Goal: Information Seeking & Learning: Learn about a topic

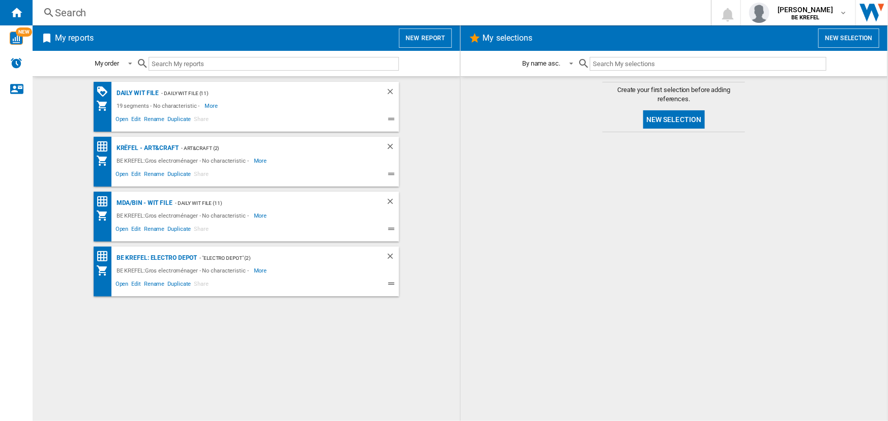
click at [198, 10] on div "Search" at bounding box center [370, 13] width 630 height 14
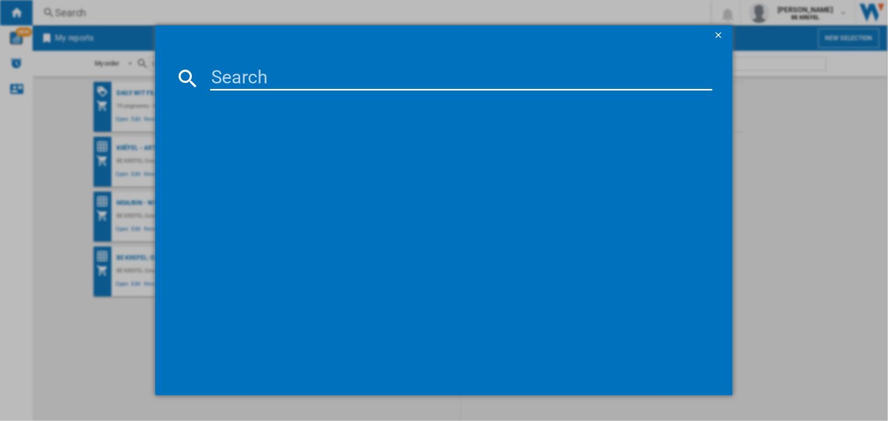
click at [251, 85] on input at bounding box center [461, 78] width 502 height 24
paste input "21009540"
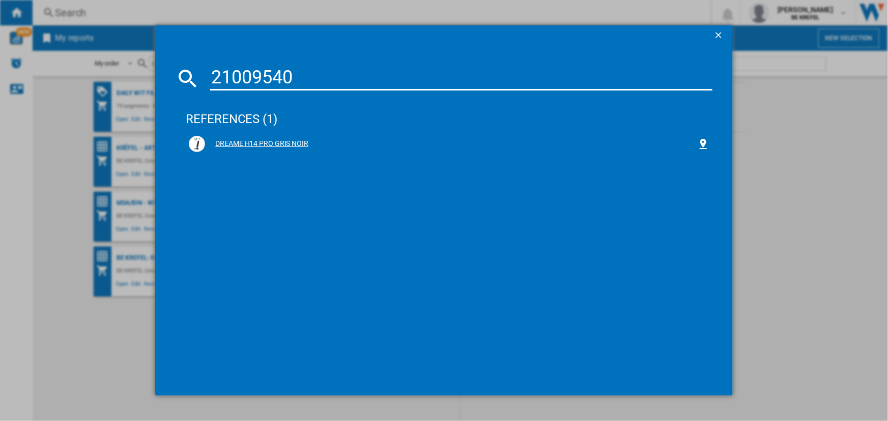
type input "21009540"
click at [283, 143] on div "DREAME H14 PRO GRIS NOIR" at bounding box center [451, 144] width 492 height 10
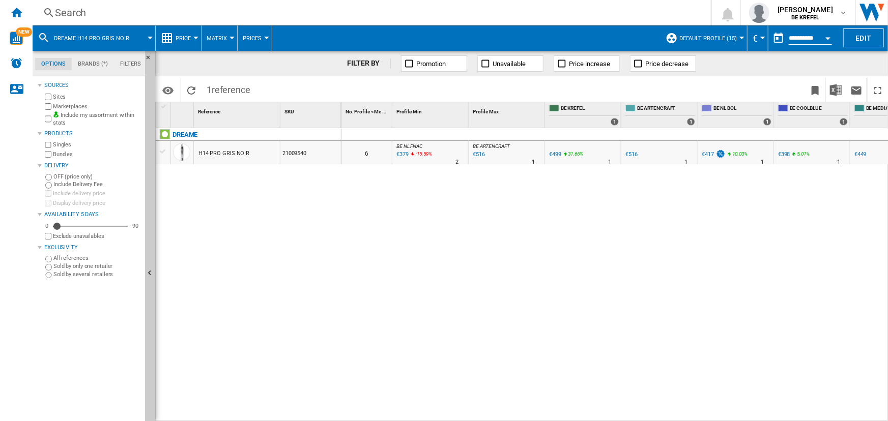
click at [181, 39] on span "Price" at bounding box center [183, 38] width 15 height 7
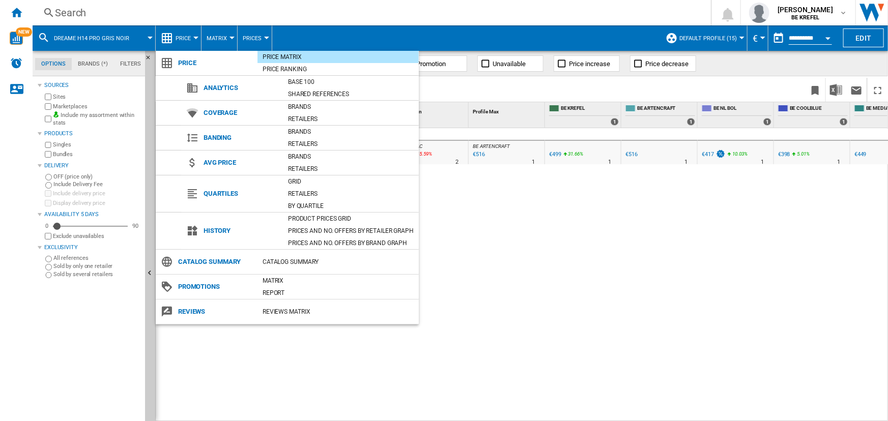
click at [334, 219] on div "Product prices grid" at bounding box center [351, 219] width 136 height 10
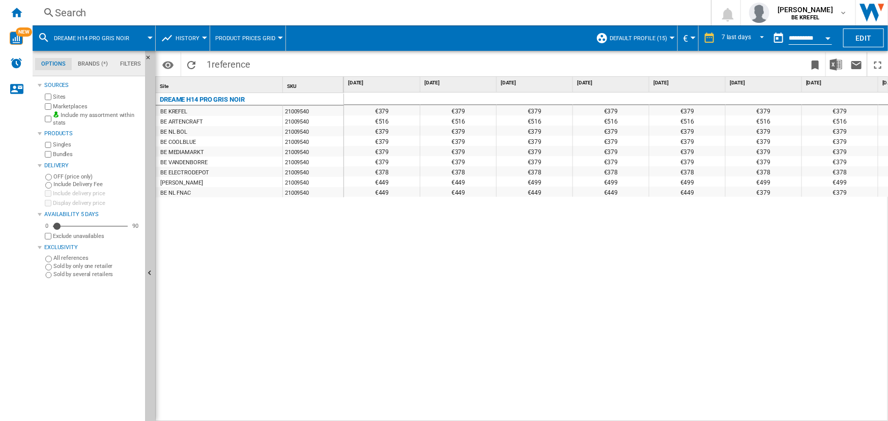
scroll to position [0, 66]
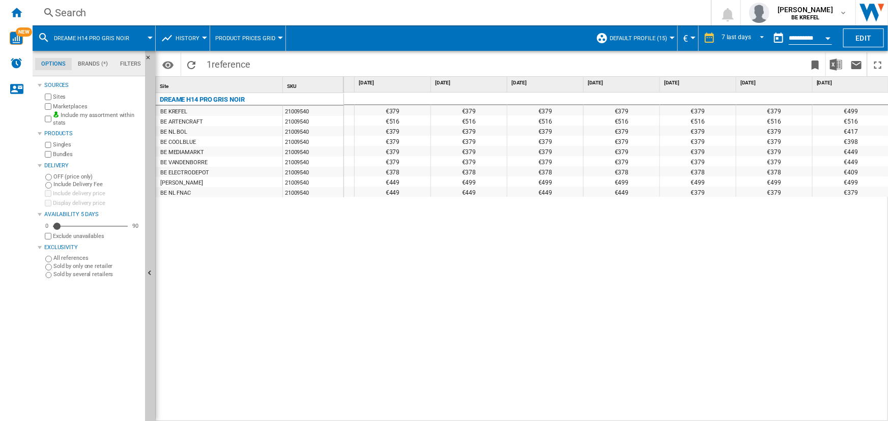
drag, startPoint x: 857, startPoint y: 109, endPoint x: 865, endPoint y: 108, distance: 8.2
click at [865, 108] on div "€499" at bounding box center [851, 110] width 76 height 10
drag, startPoint x: 776, startPoint y: 145, endPoint x: 779, endPoint y: 179, distance: 34.2
click at [779, 179] on div "€379 €379 €379 €379 €379 €379 €379 €499 €516 €516 €516 €516 €516 €516 €516 €516…" at bounding box center [583, 144] width 611 height 102
